Goal: Information Seeking & Learning: Learn about a topic

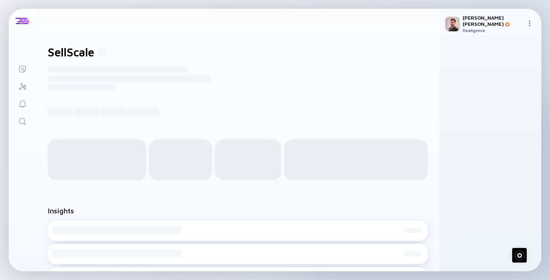
click at [139, 3] on div "Lists SellScale ------------------------------------------------------- -------…" at bounding box center [275, 140] width 550 height 280
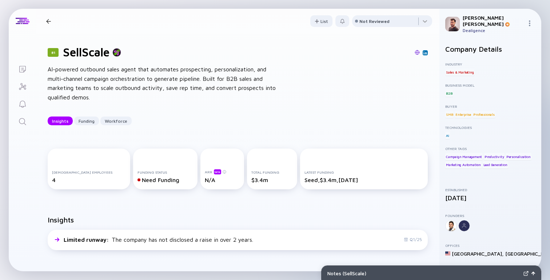
click at [334, 116] on div "81 SellScale AI-powered outbound sales agent that automates prospecting, person…" at bounding box center [238, 84] width 404 height 103
click at [329, 106] on div "81 SellScale AI-powered outbound sales agent that automates prospecting, person…" at bounding box center [238, 84] width 404 height 103
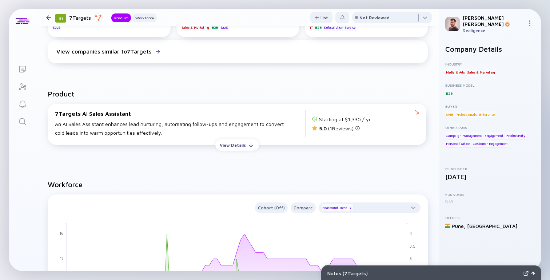
scroll to position [275, 0]
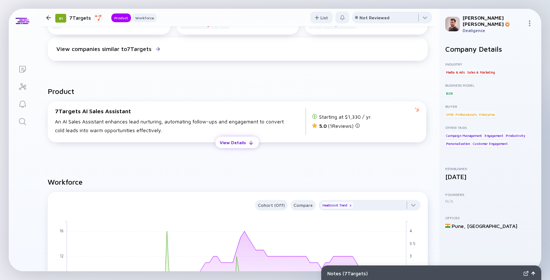
click at [234, 143] on div "View Details" at bounding box center [232, 142] width 35 height 11
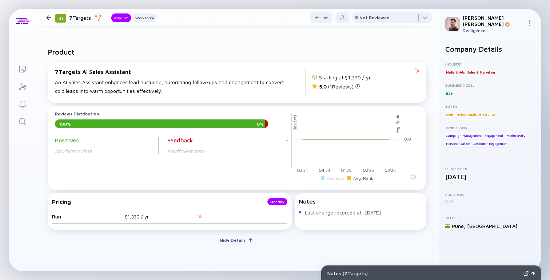
scroll to position [0, 0]
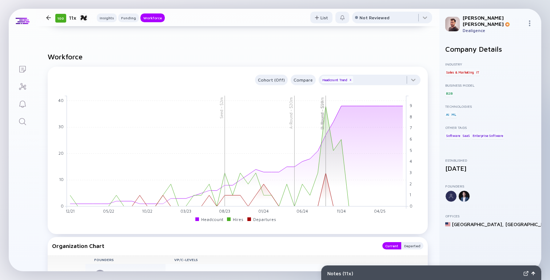
scroll to position [619, 0]
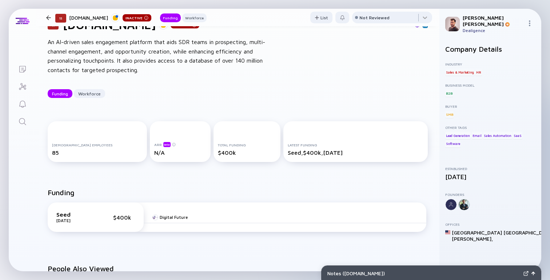
scroll to position [33, 0]
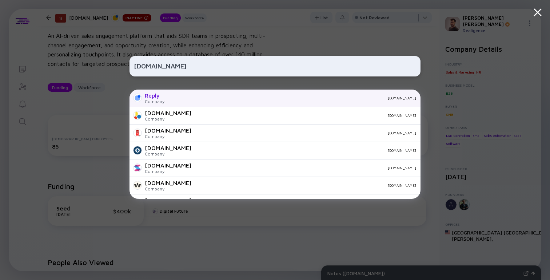
type input "replynow.io"
click at [226, 99] on div "replynow.io" at bounding box center [293, 98] width 246 height 4
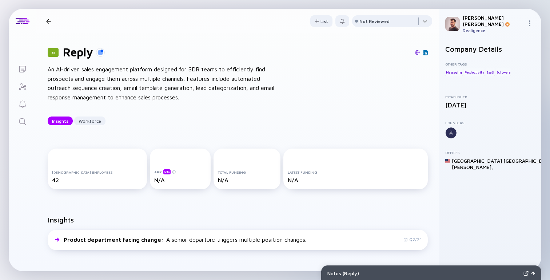
click at [424, 52] on img at bounding box center [426, 53] width 4 height 4
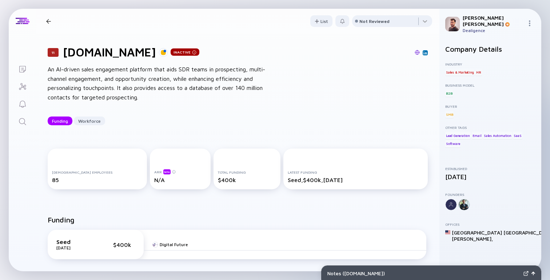
click at [425, 55] on link at bounding box center [425, 52] width 5 height 5
click at [193, 77] on div "An AI-driven sales engagement platform that aids SDR teams in prospecting, mult…" at bounding box center [164, 83] width 233 height 37
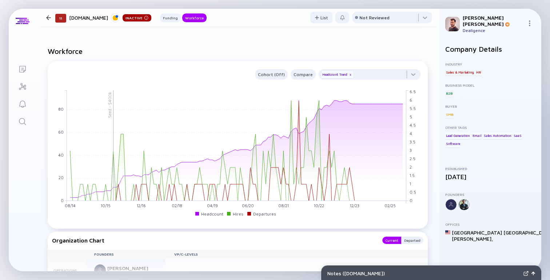
scroll to position [340, 0]
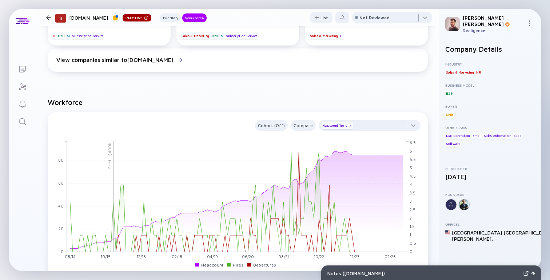
click at [134, 80] on div "People Also Viewed Amplemarket AI platform for modern sales teams that empowers…" at bounding box center [238, 13] width 404 height 146
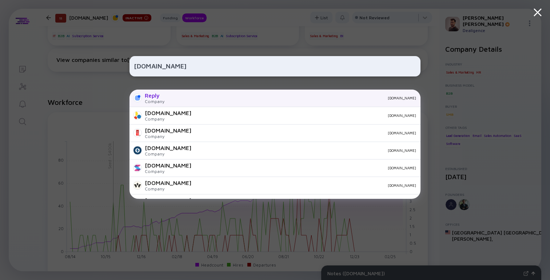
type input "replynow.io"
click at [174, 97] on div "replynow.io" at bounding box center [293, 98] width 246 height 4
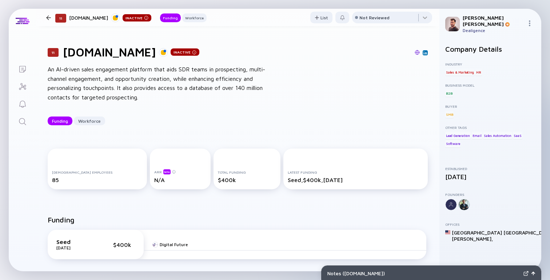
scroll to position [64, 0]
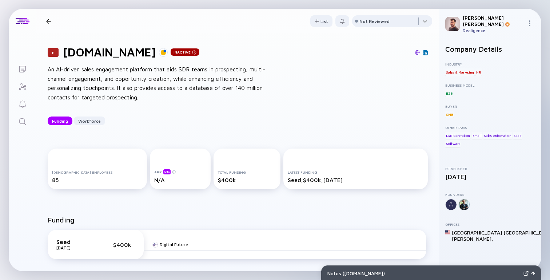
click at [214, 91] on div "An AI-driven sales engagement platform that aids SDR teams in prospecting, mult…" at bounding box center [164, 83] width 233 height 37
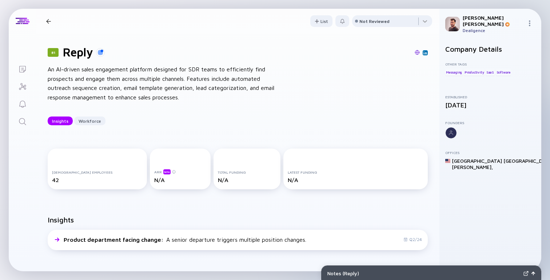
click at [169, 44] on div "81 Reply An AI-driven sales engagement platform designed for SDR teams to effic…" at bounding box center [238, 84] width 404 height 103
click at [424, 52] on img at bounding box center [426, 53] width 4 height 4
click at [227, 68] on div "An AI-driven sales engagement platform designed for SDR teams to efficiently fi…" at bounding box center [164, 83] width 233 height 37
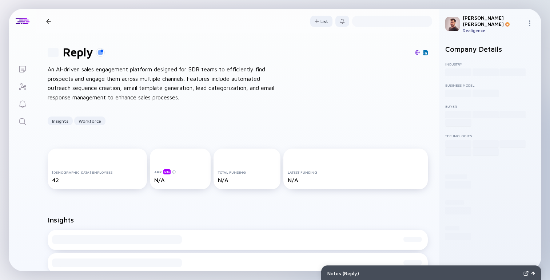
click at [157, 87] on div "An AI-driven sales engagement platform designed for SDR teams to efficiently fi…" at bounding box center [164, 83] width 233 height 37
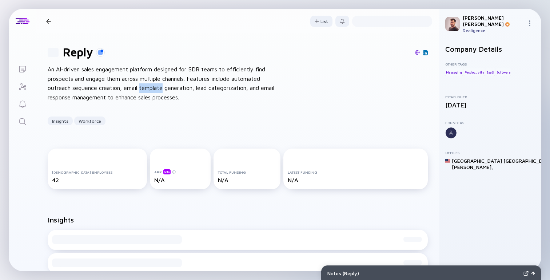
click at [157, 87] on div "An AI-driven sales engagement platform designed for SDR teams to efficiently fi…" at bounding box center [164, 83] width 233 height 37
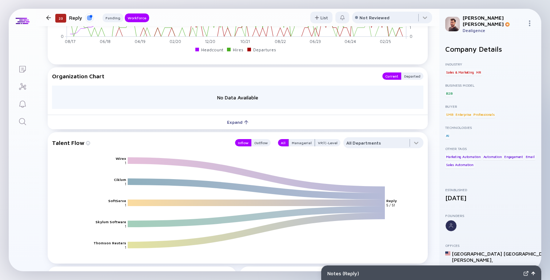
scroll to position [547, 0]
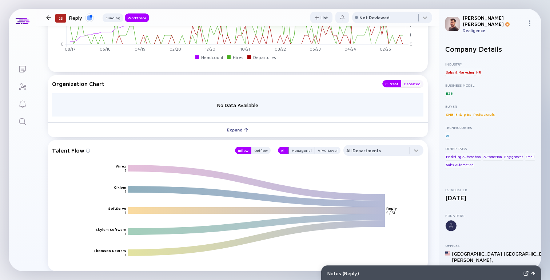
click at [407, 86] on div "Departed" at bounding box center [412, 83] width 22 height 7
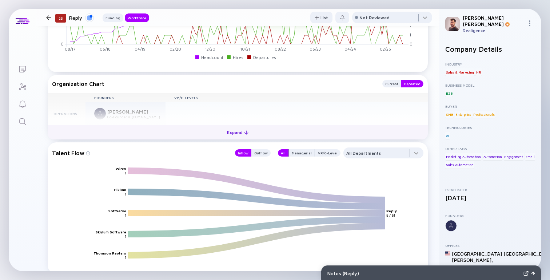
click at [259, 138] on button "Expand" at bounding box center [238, 132] width 380 height 15
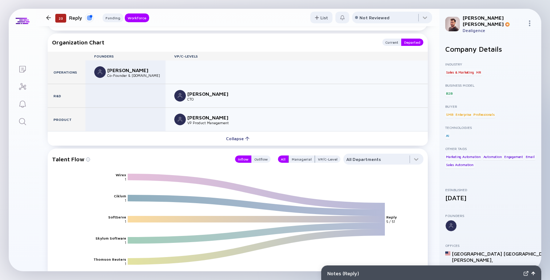
scroll to position [575, 0]
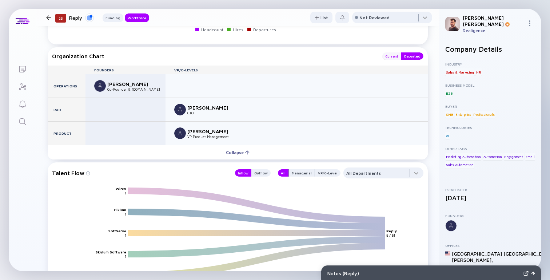
click at [390, 59] on div "Current" at bounding box center [391, 55] width 19 height 7
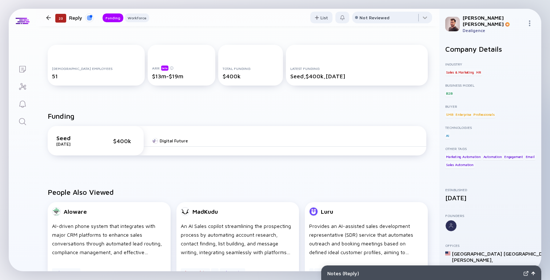
scroll to position [0, 0]
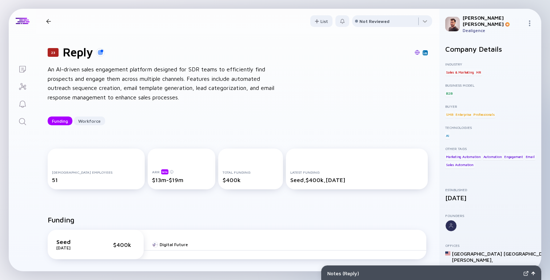
click at [206, 87] on div "An AI-driven sales engagement platform designed for SDR teams to efficiently fi…" at bounding box center [164, 83] width 233 height 37
click at [231, 113] on div "23 Reply An AI-driven sales engagement platform designed for SDR teams to effic…" at bounding box center [238, 84] width 404 height 103
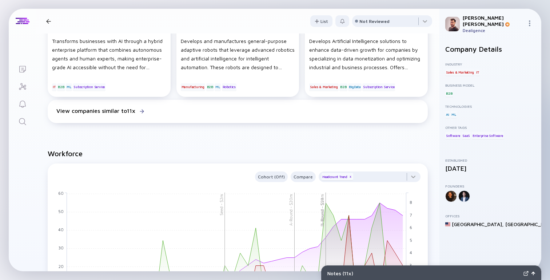
scroll to position [577, 0]
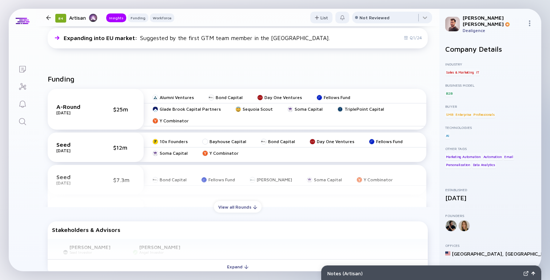
scroll to position [271, 0]
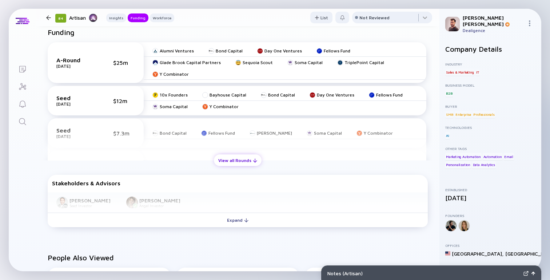
click at [253, 159] on div at bounding box center [255, 160] width 4 height 4
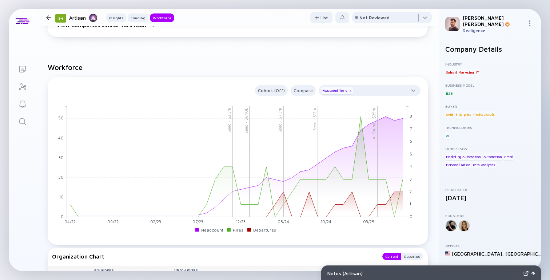
scroll to position [702, 0]
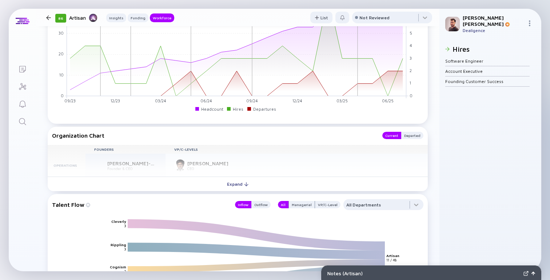
scroll to position [738, 0]
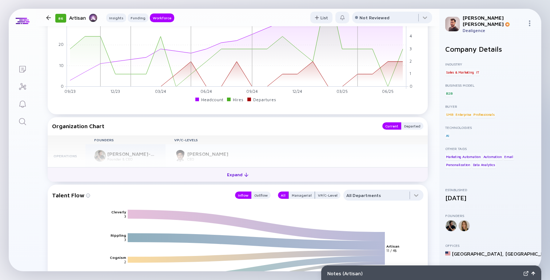
click at [214, 171] on button "Expand" at bounding box center [238, 174] width 380 height 15
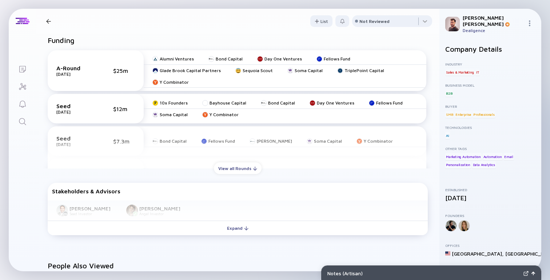
scroll to position [0, 0]
